Goal: Information Seeking & Learning: Learn about a topic

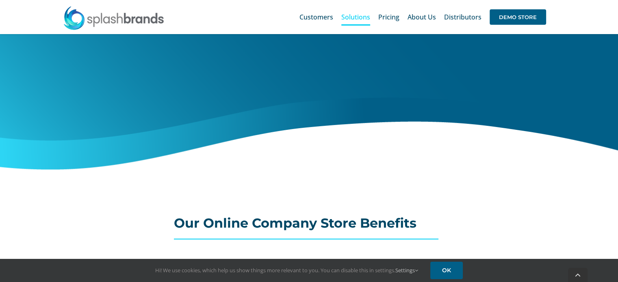
scroll to position [318, 0]
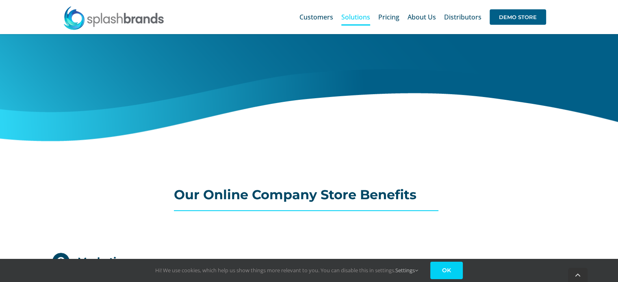
click at [450, 266] on link "OK" at bounding box center [446, 270] width 32 height 17
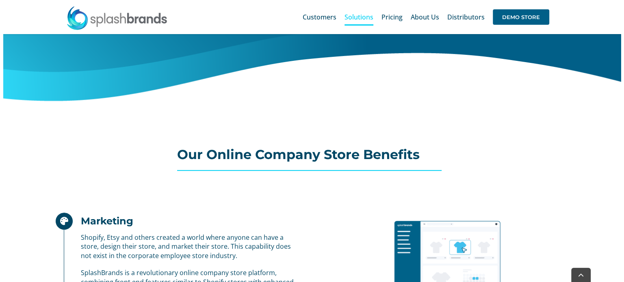
scroll to position [440, 0]
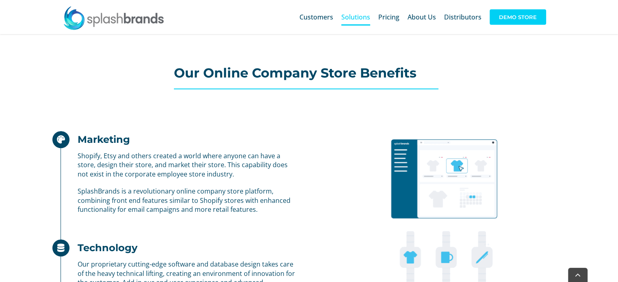
click at [511, 13] on span "DEMO STORE" at bounding box center [517, 16] width 56 height 15
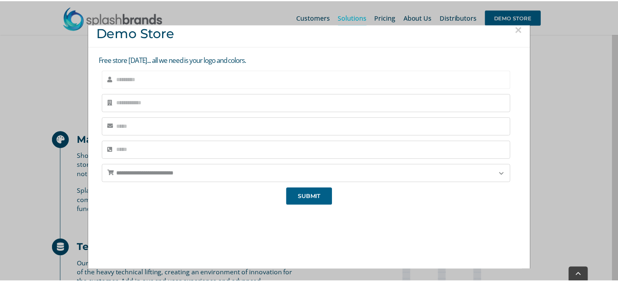
scroll to position [0, 0]
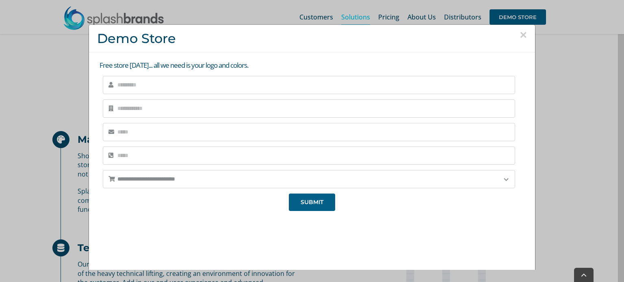
click at [520, 32] on button "×" at bounding box center [523, 35] width 7 height 12
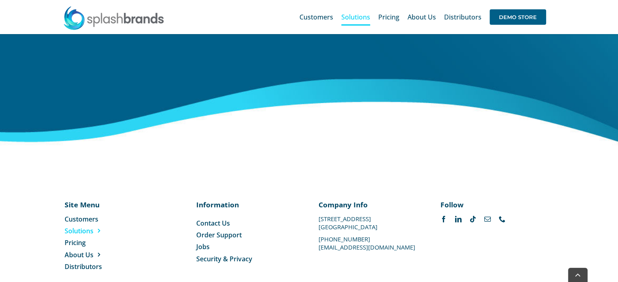
scroll to position [3020, 0]
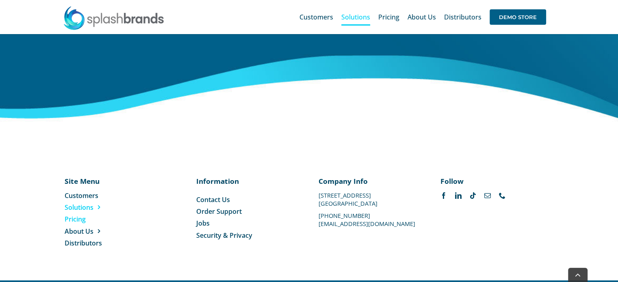
click at [70, 215] on span "Pricing" at bounding box center [75, 219] width 21 height 9
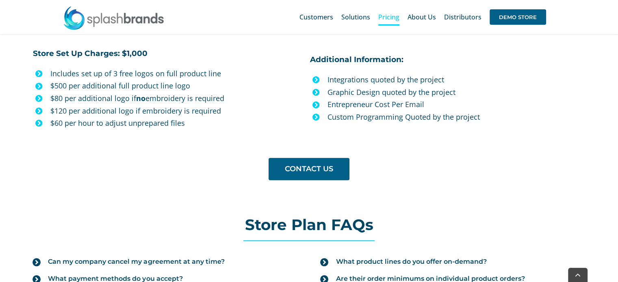
scroll to position [812, 0]
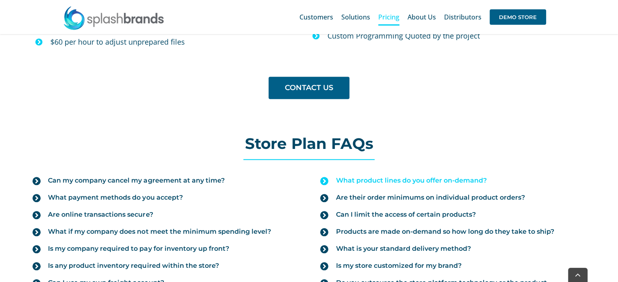
click at [442, 179] on span "What product lines do you offer on-demand?" at bounding box center [411, 180] width 151 height 9
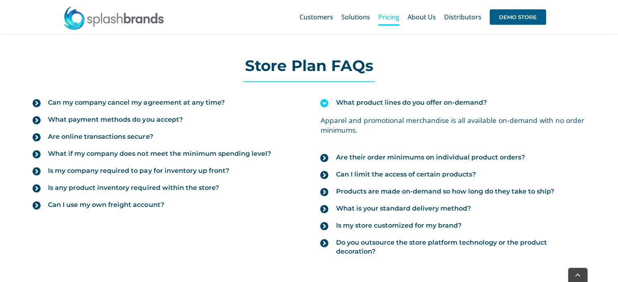
scroll to position [894, 0]
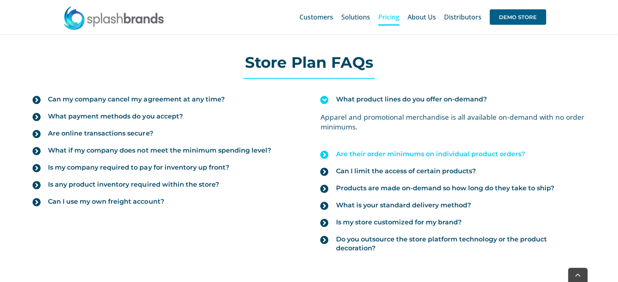
click at [509, 151] on span "Are their order minimums on individual product orders?" at bounding box center [430, 154] width 189 height 9
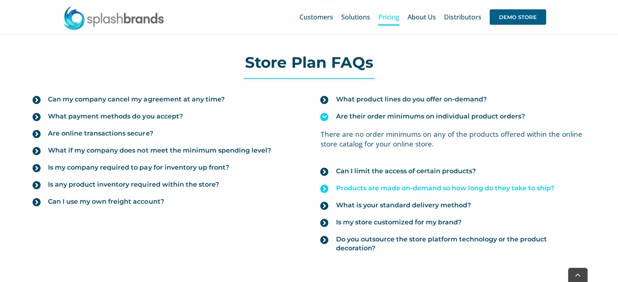
click at [524, 186] on span "Products are made on-demand so how long do they take to ship?" at bounding box center [445, 188] width 218 height 9
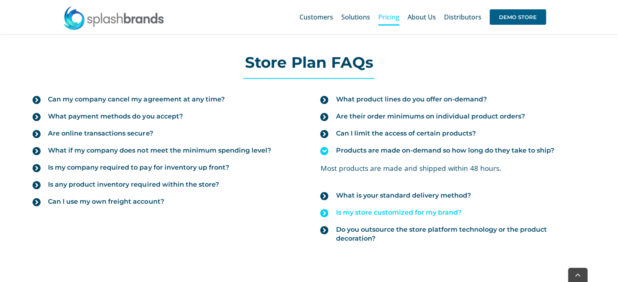
click at [439, 208] on span "Is my store customized for my brand?" at bounding box center [399, 212] width 126 height 9
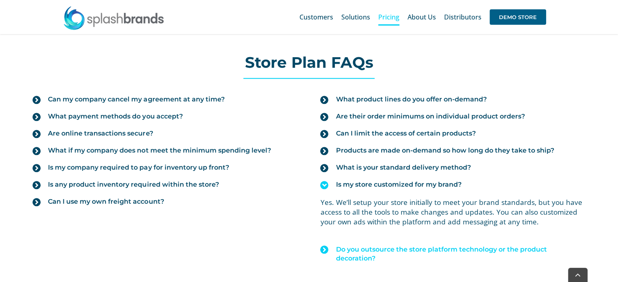
click at [403, 248] on span "Do you outsource the store platform technology or the product decoration?" at bounding box center [460, 254] width 249 height 18
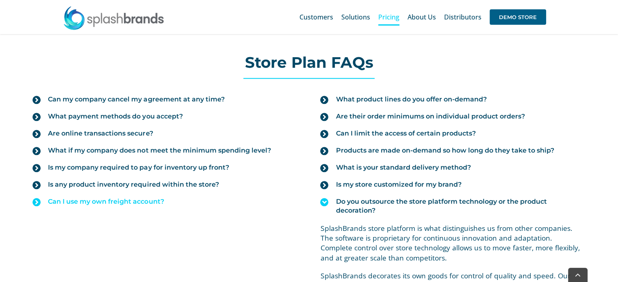
click at [144, 198] on span "Can I use my own freight account?" at bounding box center [106, 201] width 116 height 9
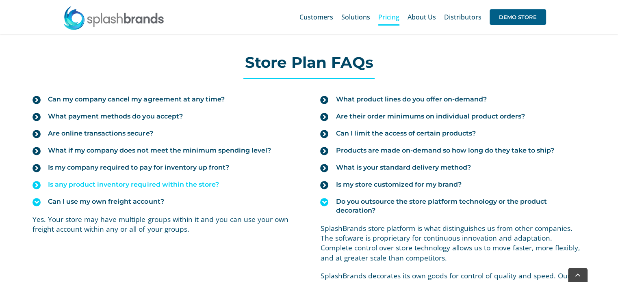
click at [146, 182] on span "Is any product inventory required within the store?" at bounding box center [133, 184] width 171 height 9
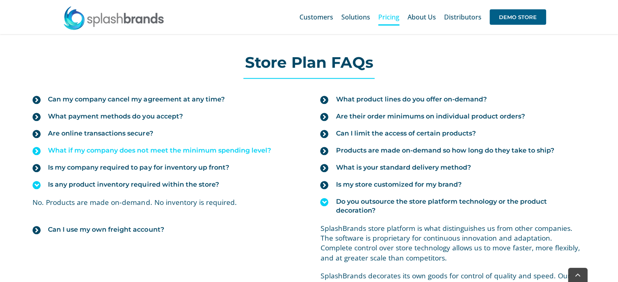
click at [110, 148] on span "What if my company does not meet the minimum spending level?" at bounding box center [159, 150] width 223 height 9
